Goal: Check status: Check status

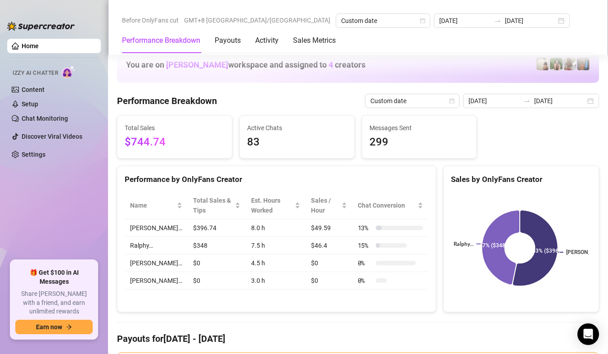
scroll to position [1125, 0]
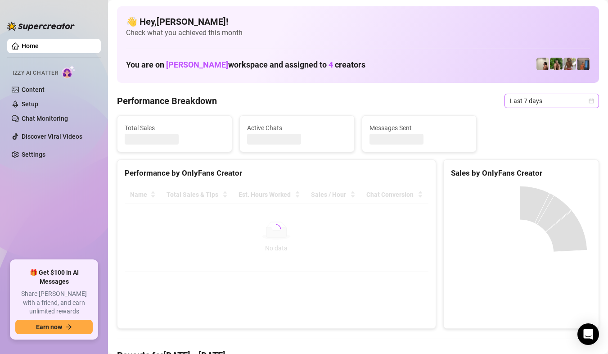
click at [580, 102] on span "Last 7 days" at bounding box center [552, 101] width 84 height 14
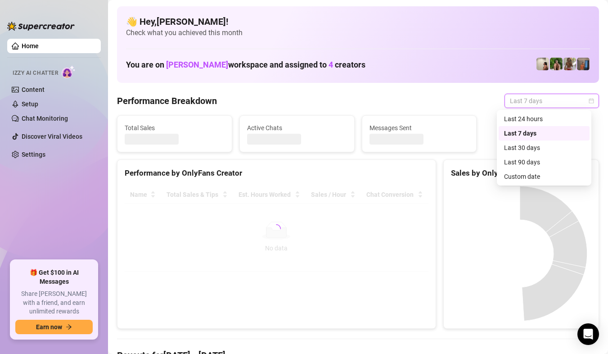
click at [545, 177] on div "Custom date" at bounding box center [544, 176] width 80 height 10
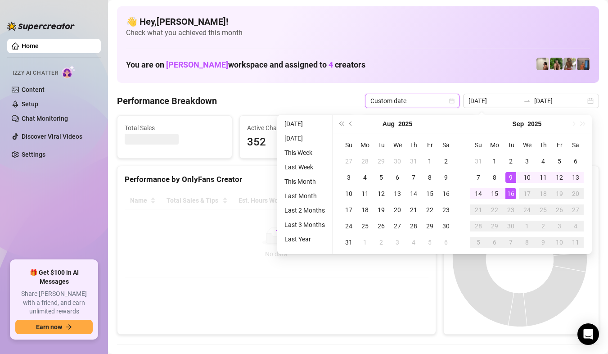
type input "[DATE]"
click at [515, 194] on div "16" at bounding box center [510, 193] width 11 height 11
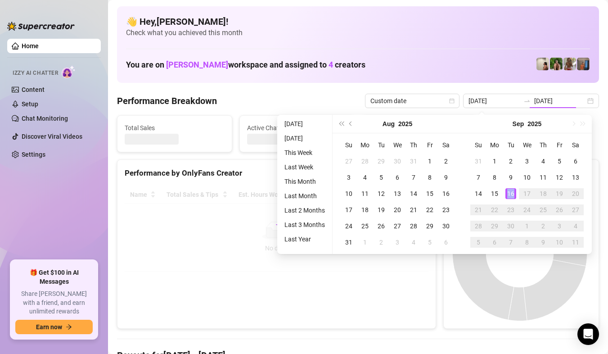
type input "[DATE]"
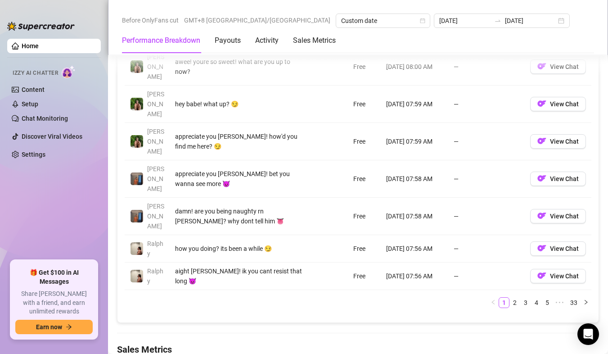
scroll to position [1080, 0]
